Goal: Answer question/provide support

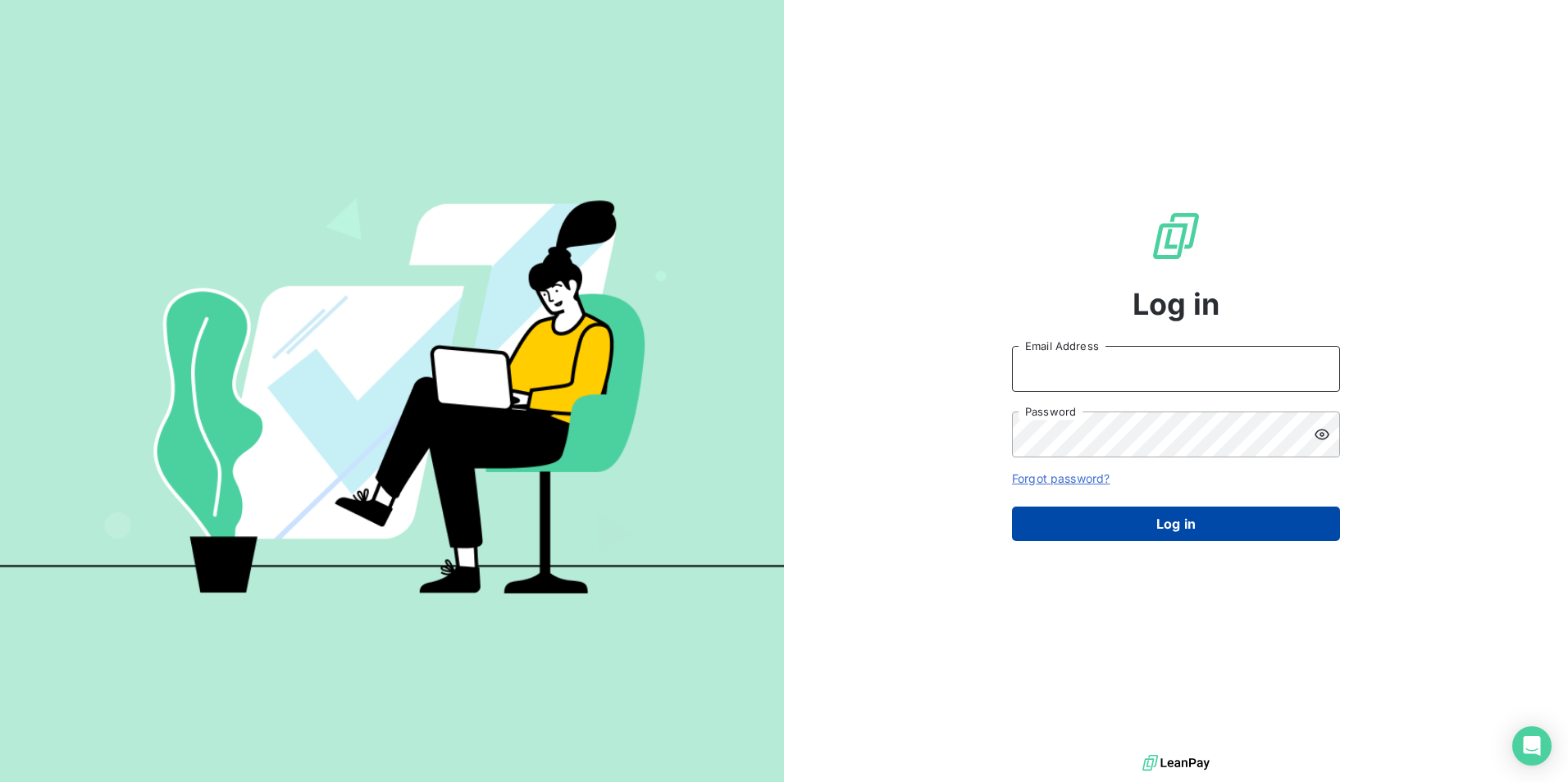
type input "[EMAIL_ADDRESS][DOMAIN_NAME]"
click at [1214, 528] on button "Log in" at bounding box center [1176, 524] width 328 height 35
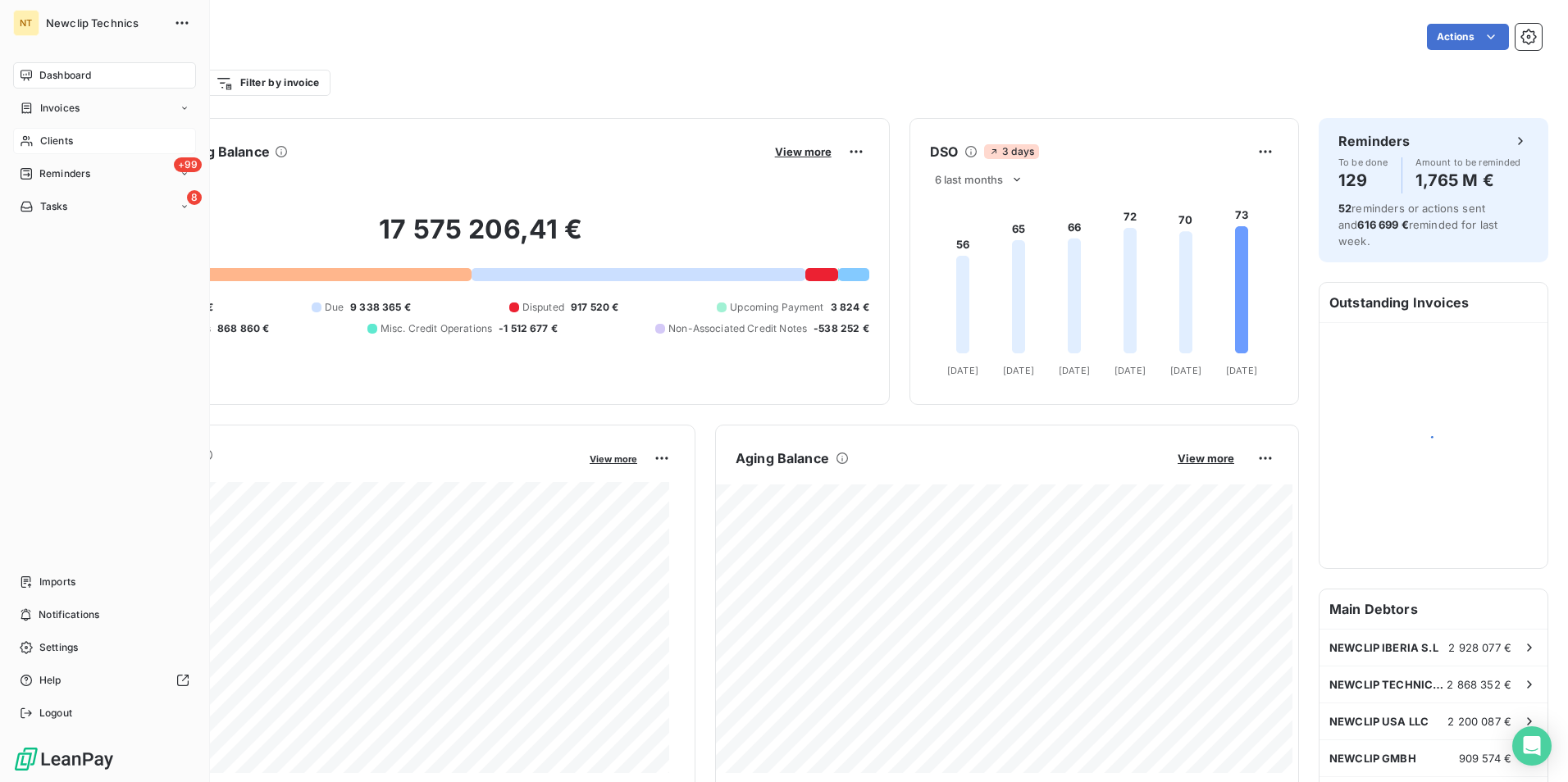
click at [79, 140] on div "Clients" at bounding box center [105, 140] width 183 height 26
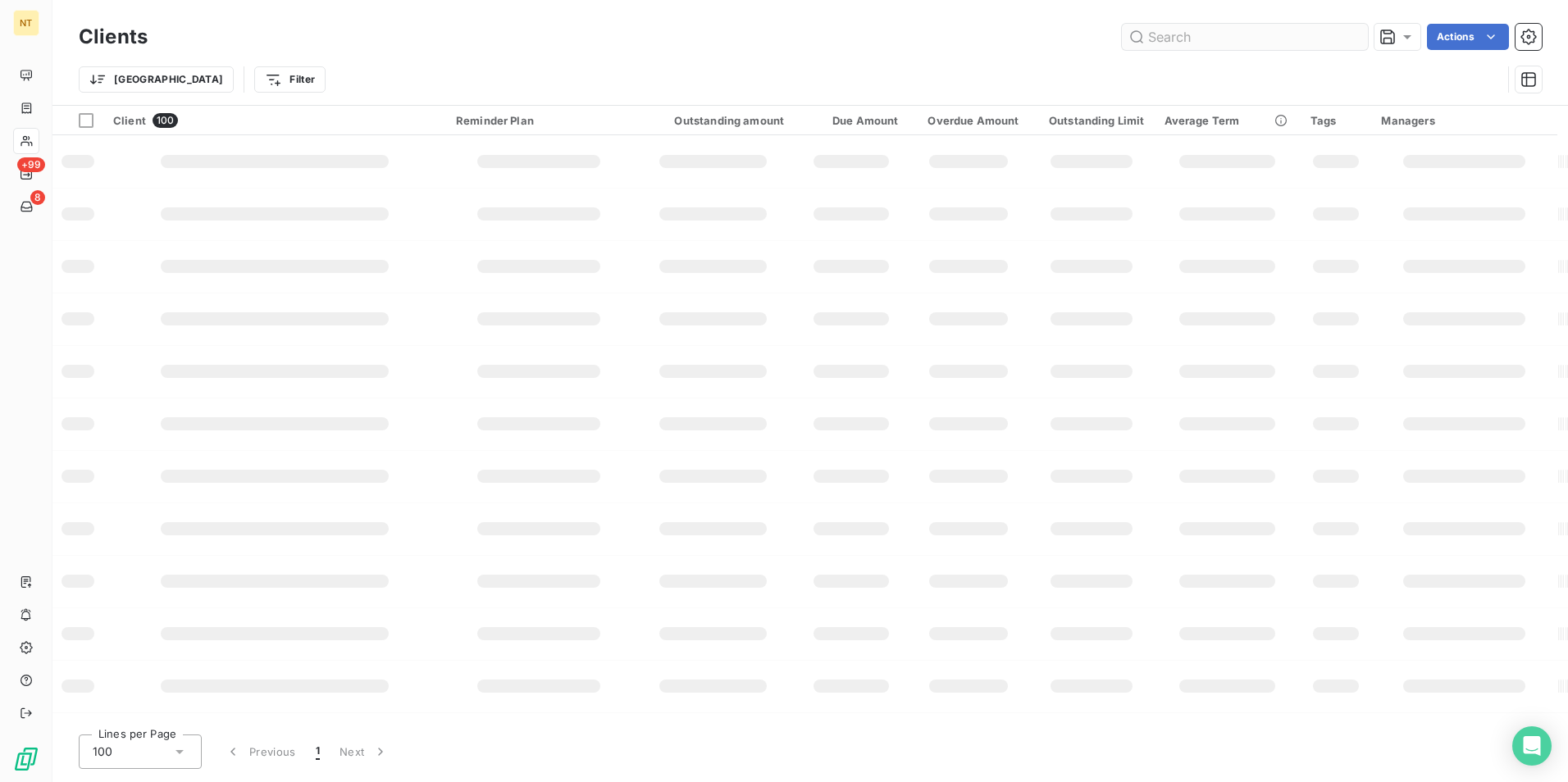
click at [1182, 44] on input "text" at bounding box center [1245, 36] width 246 height 26
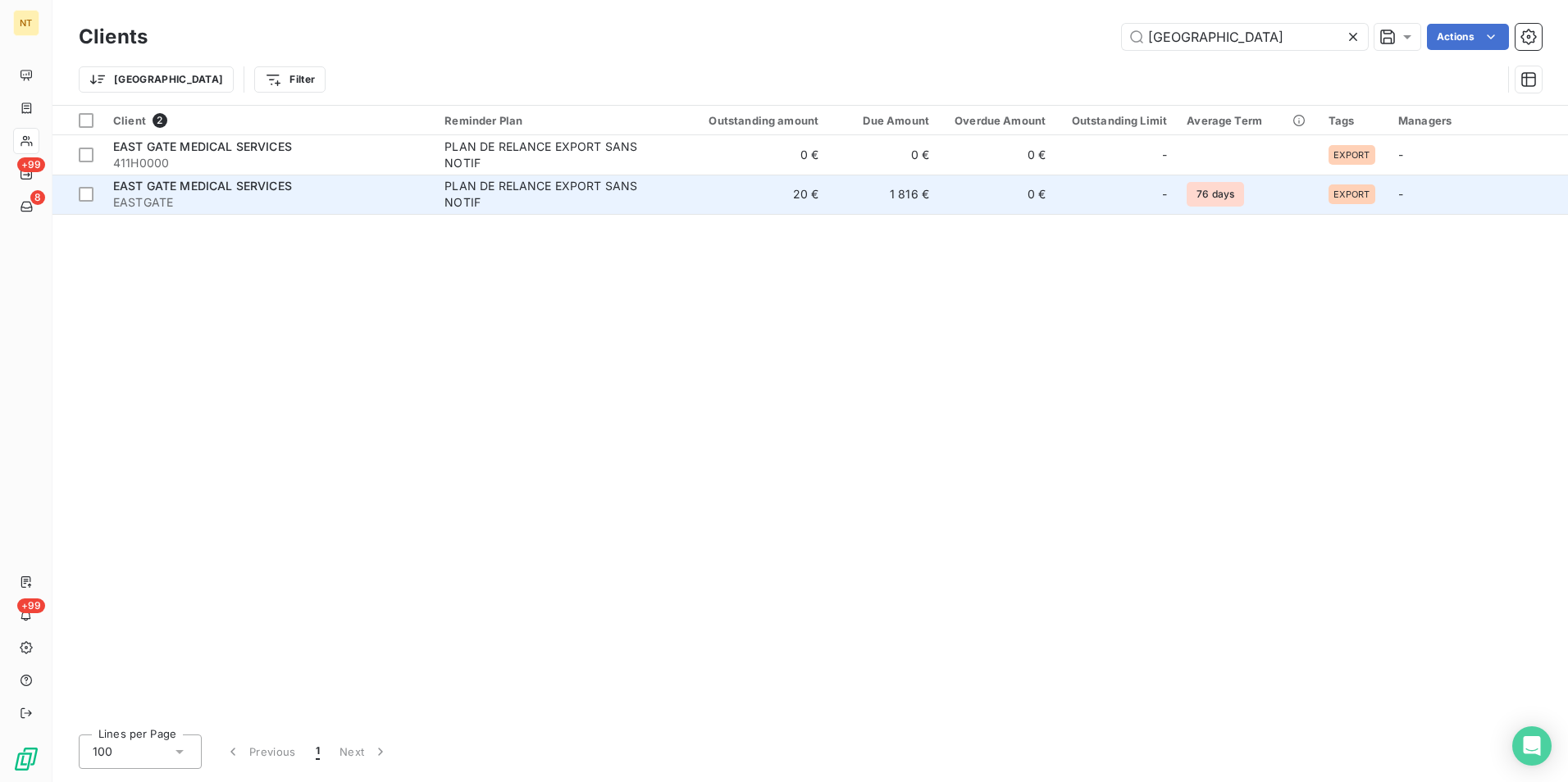
type input "[GEOGRAPHIC_DATA]"
click at [631, 199] on div "PLAN DE RELANCE EXPORT SANS NOTIF" at bounding box center [547, 194] width 205 height 33
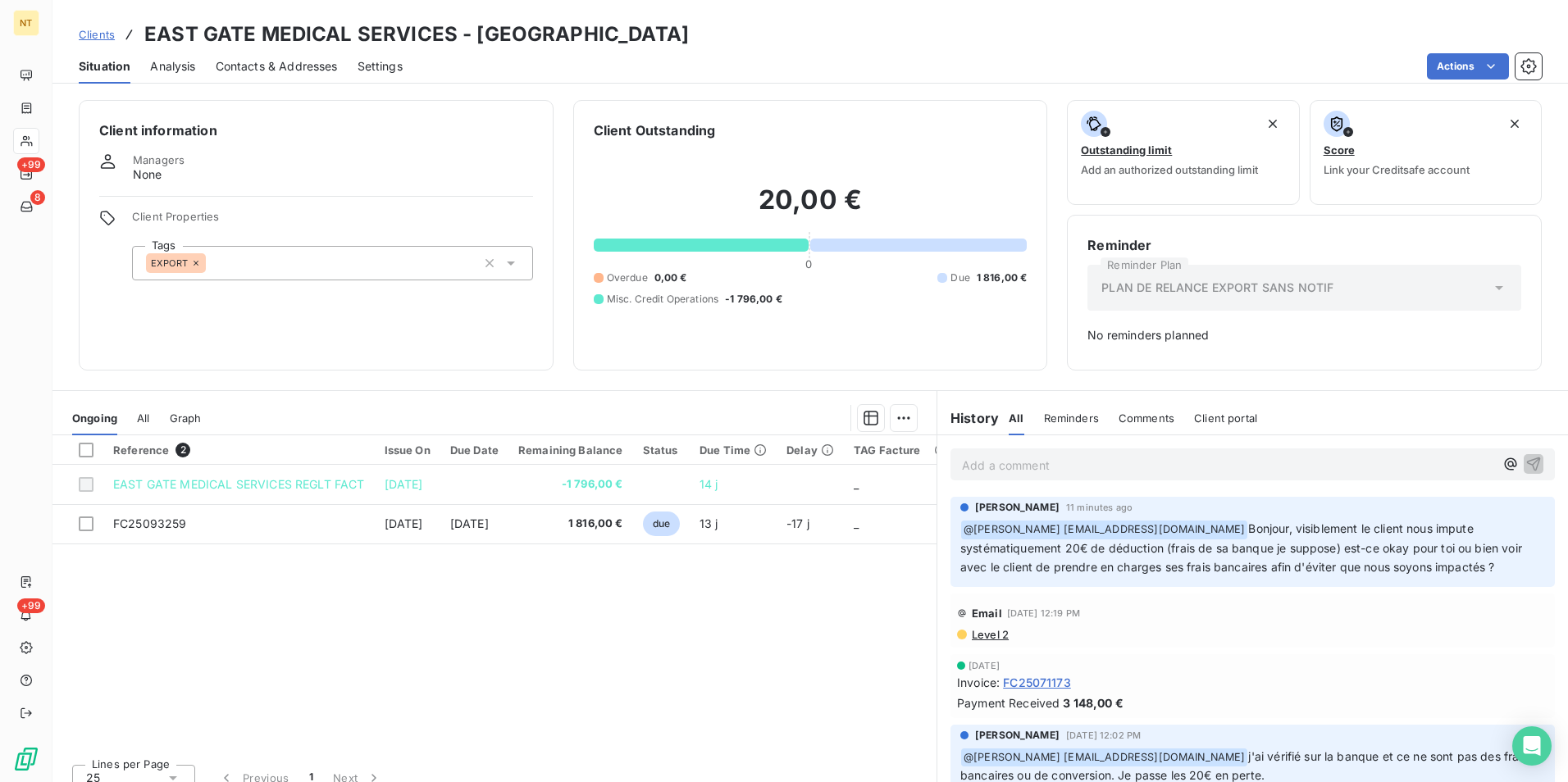
click at [1014, 457] on p "Add a comment ﻿" at bounding box center [1228, 464] width 533 height 20
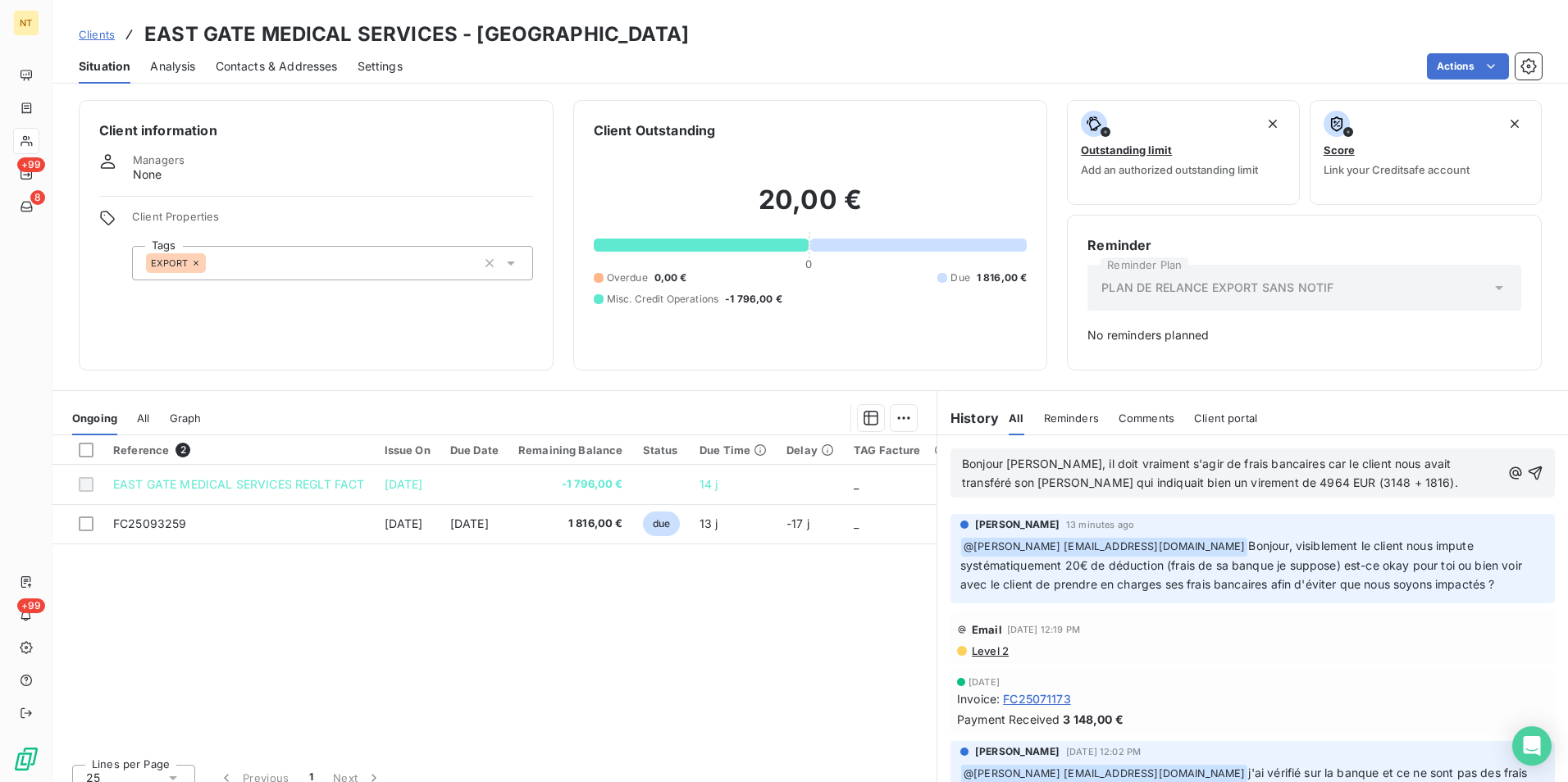
click at [1052, 480] on span "Bonjour [PERSON_NAME], il doit vraiment s'agir de frais bancaires car le client…" at bounding box center [1210, 473] width 496 height 33
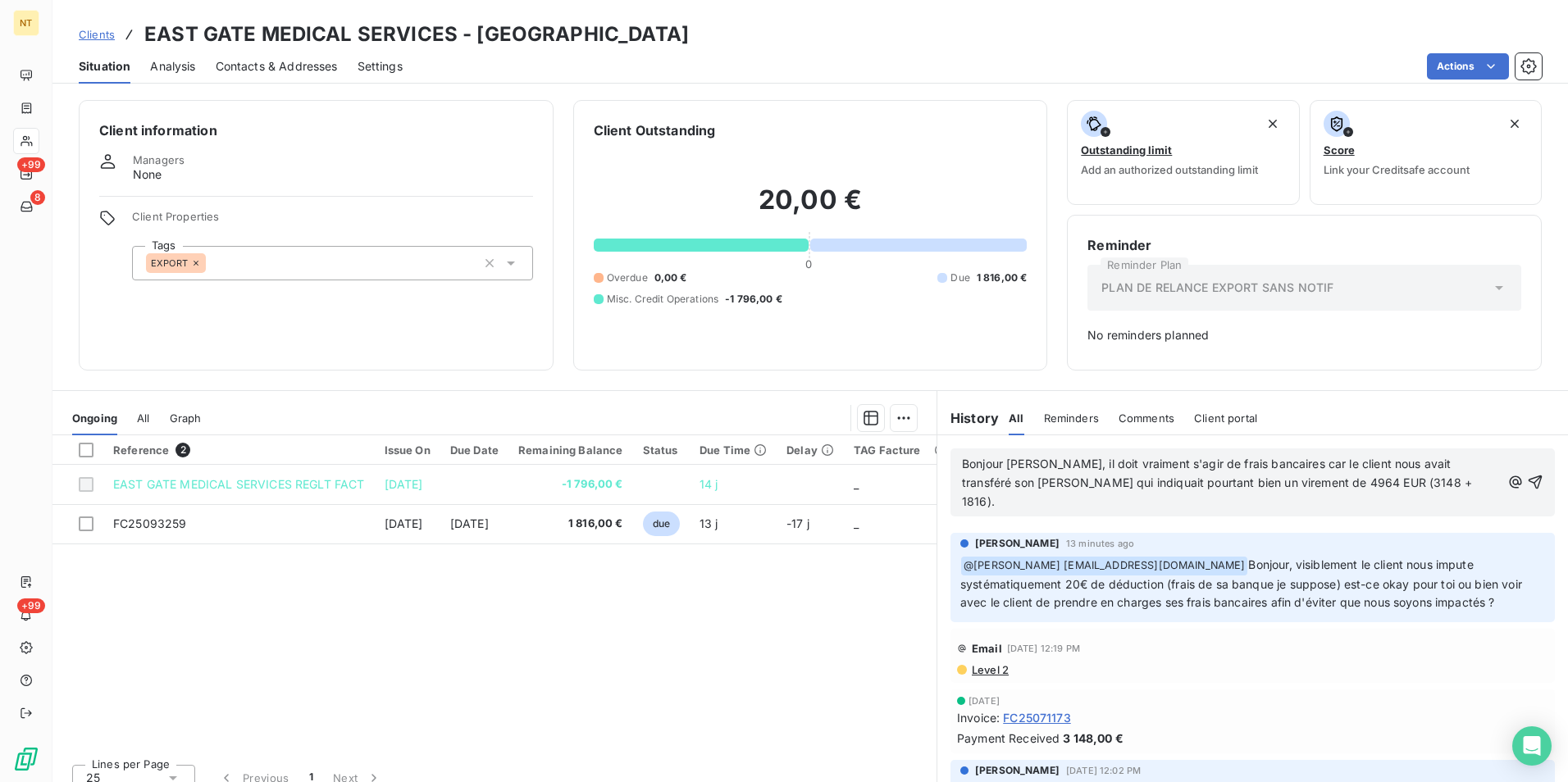
click at [1379, 478] on p "Bonjour [PERSON_NAME], il doit vraiment s'agir de frais bancaires car le client…" at bounding box center [1232, 483] width 539 height 57
click at [1141, 499] on p "Bonjour [PERSON_NAME], il doit vraiment s'agir de frais bancaires car le client…" at bounding box center [1232, 483] width 539 height 57
click at [1527, 482] on icon "button" at bounding box center [1534, 482] width 16 height 16
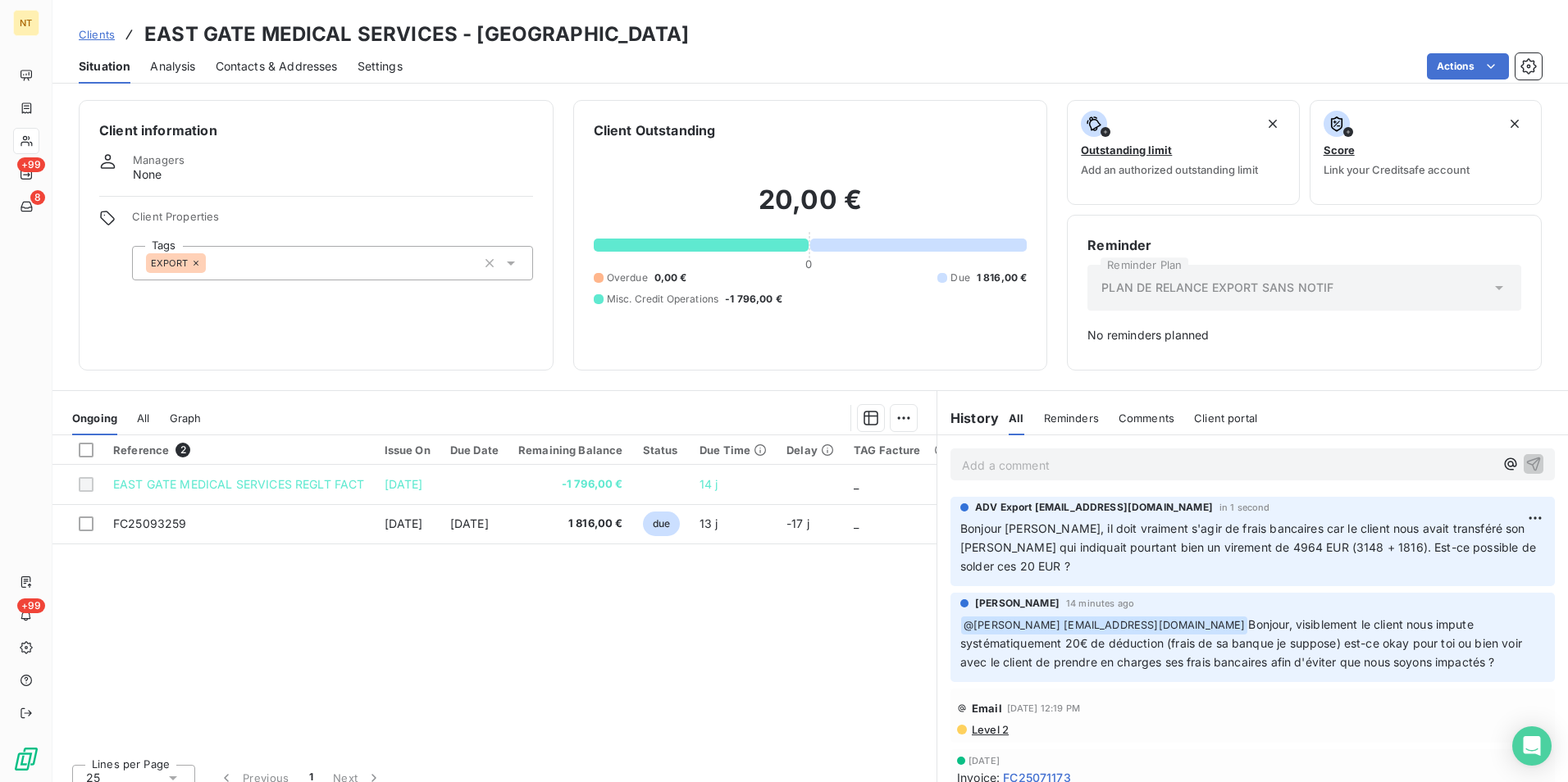
click at [1027, 458] on p "Add a comment ﻿" at bounding box center [1228, 464] width 533 height 20
